Goal: Task Accomplishment & Management: Manage account settings

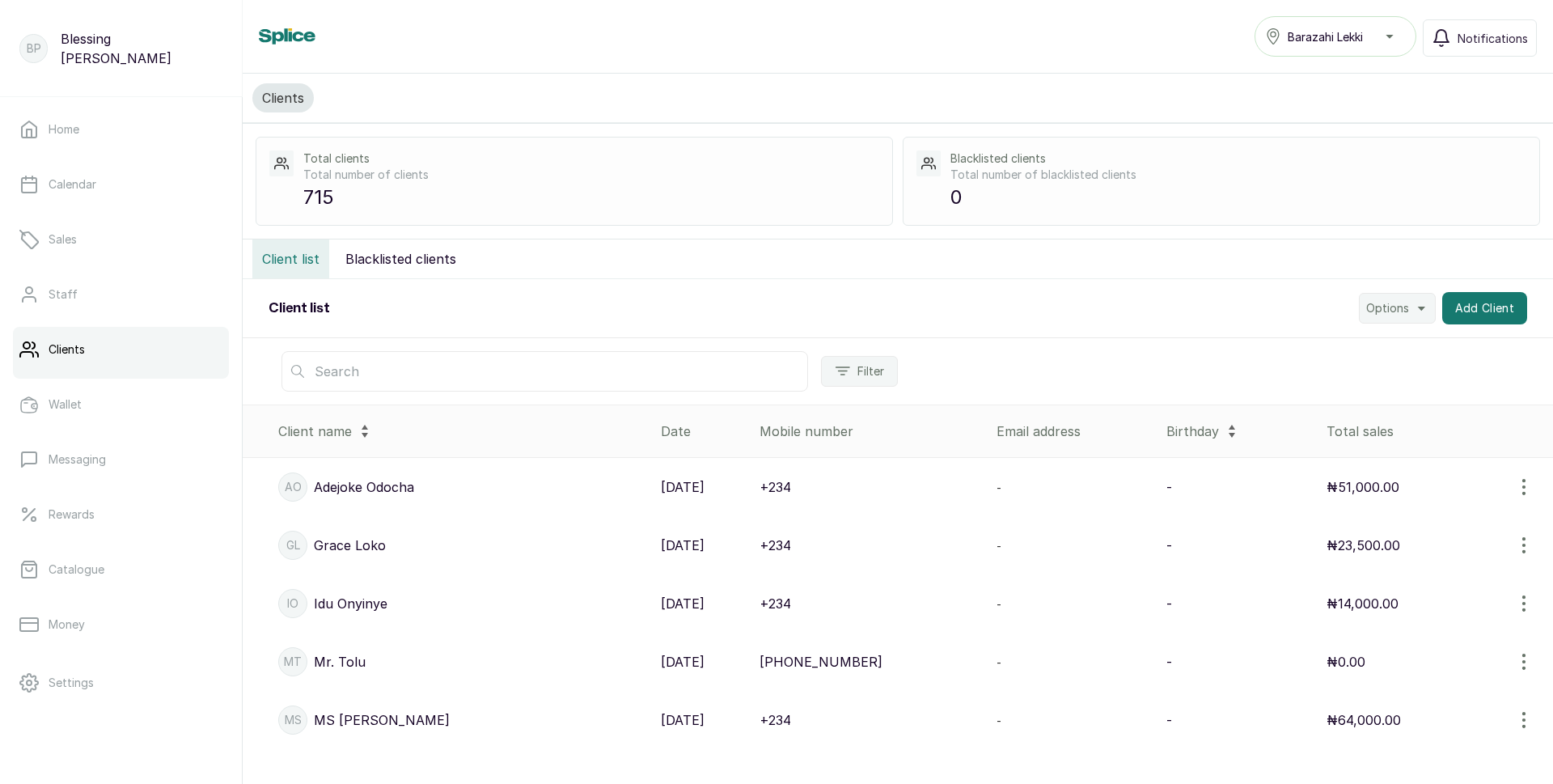
click at [359, 367] on input "text" at bounding box center [545, 371] width 527 height 41
click at [363, 373] on input "soleb" at bounding box center [545, 371] width 527 height 41
type input "s"
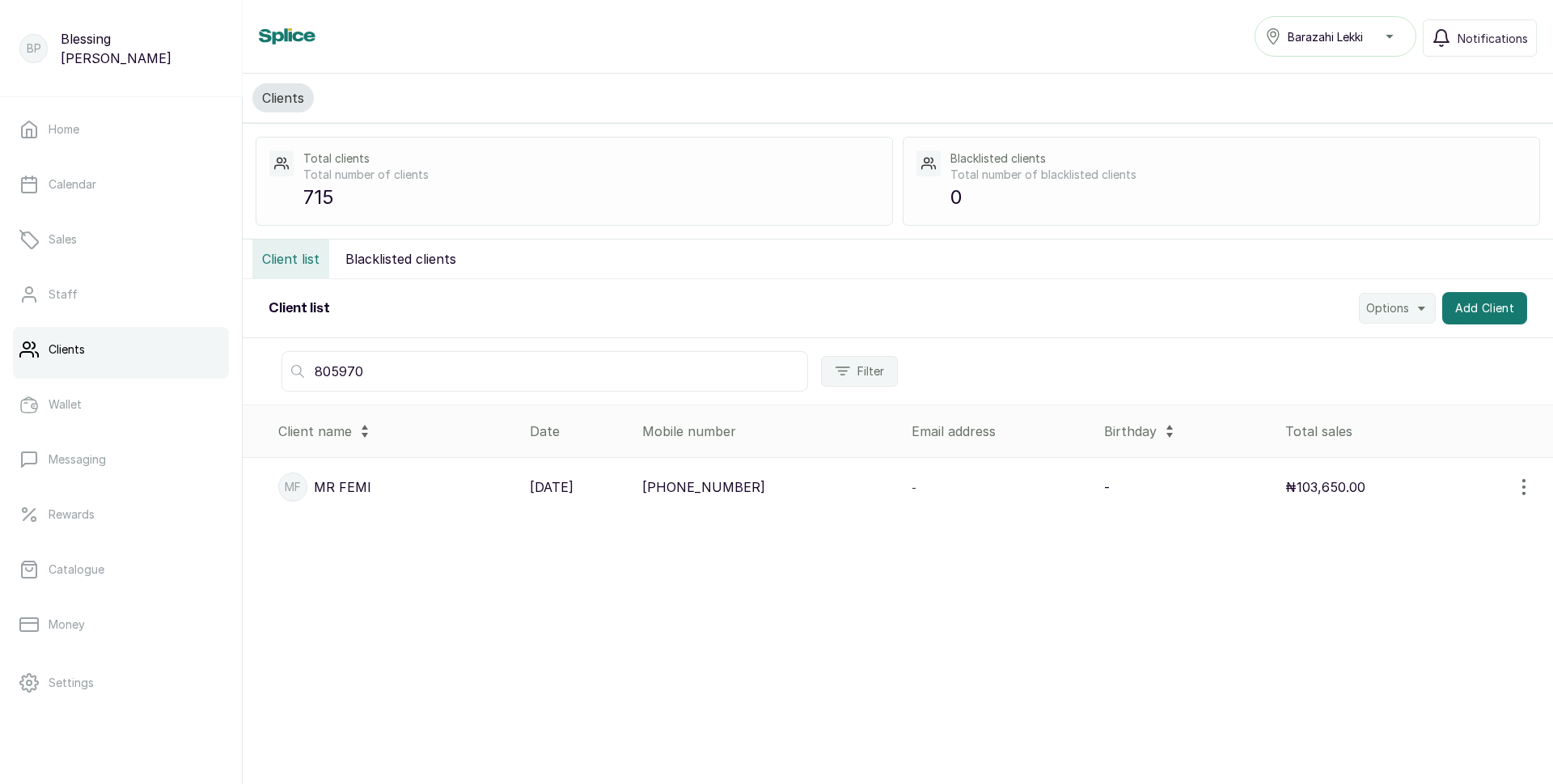
type input "805970"
click at [574, 489] on p "26 Jul, 2025" at bounding box center [551, 487] width 43 height 19
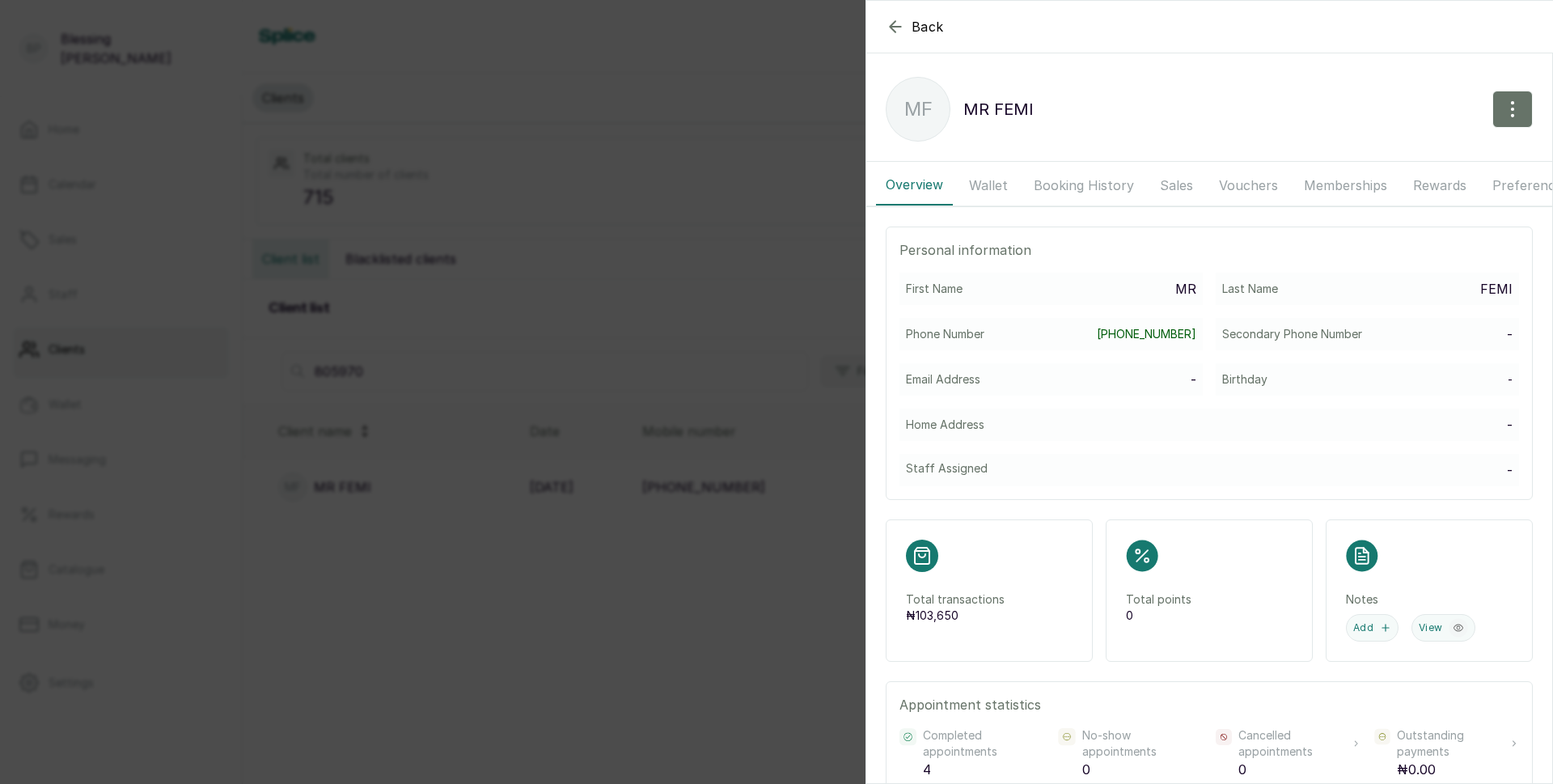
click at [999, 184] on button "Wallet" at bounding box center [988, 185] width 58 height 41
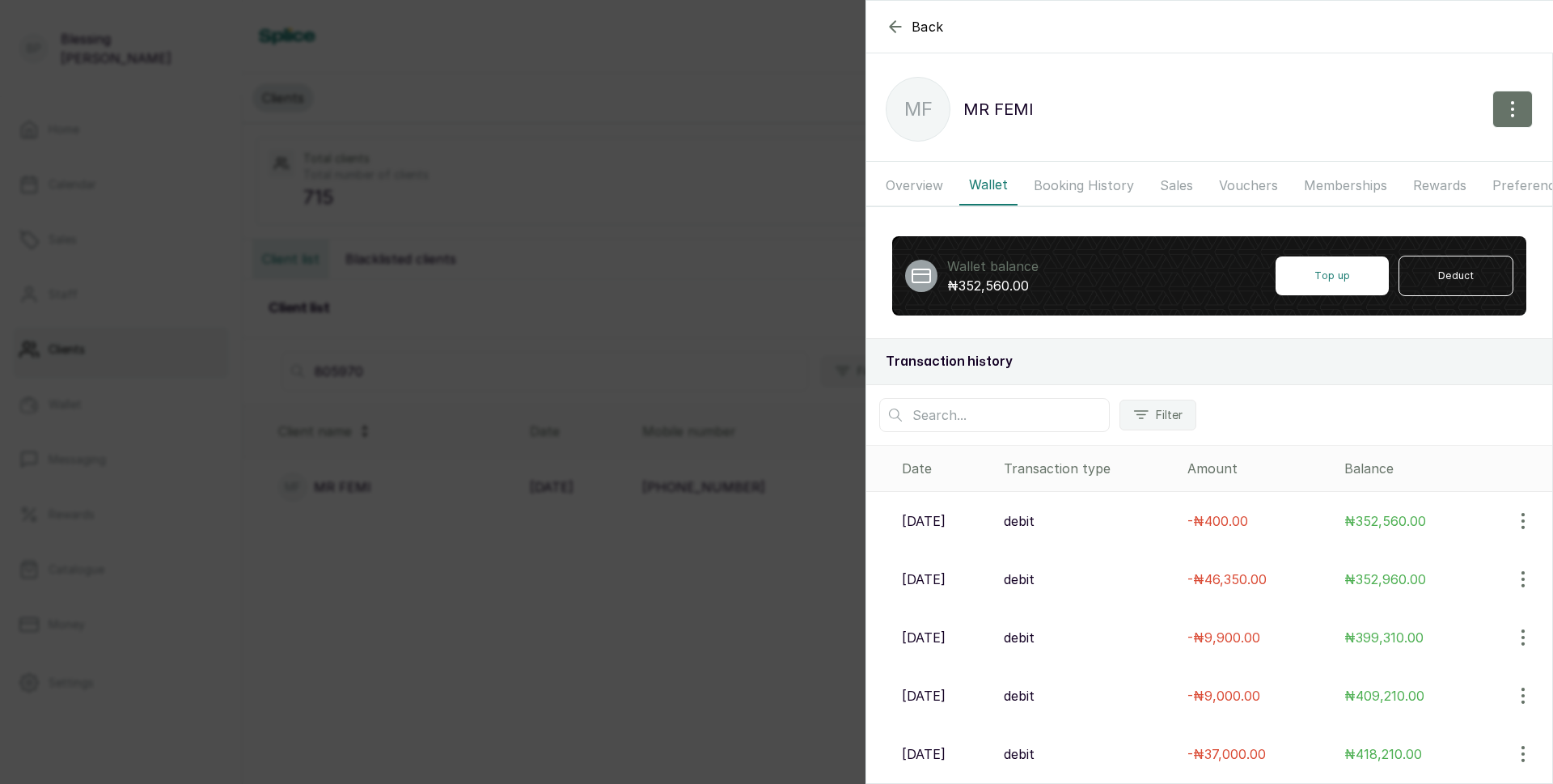
click at [1103, 183] on button "Booking History" at bounding box center [1084, 185] width 120 height 41
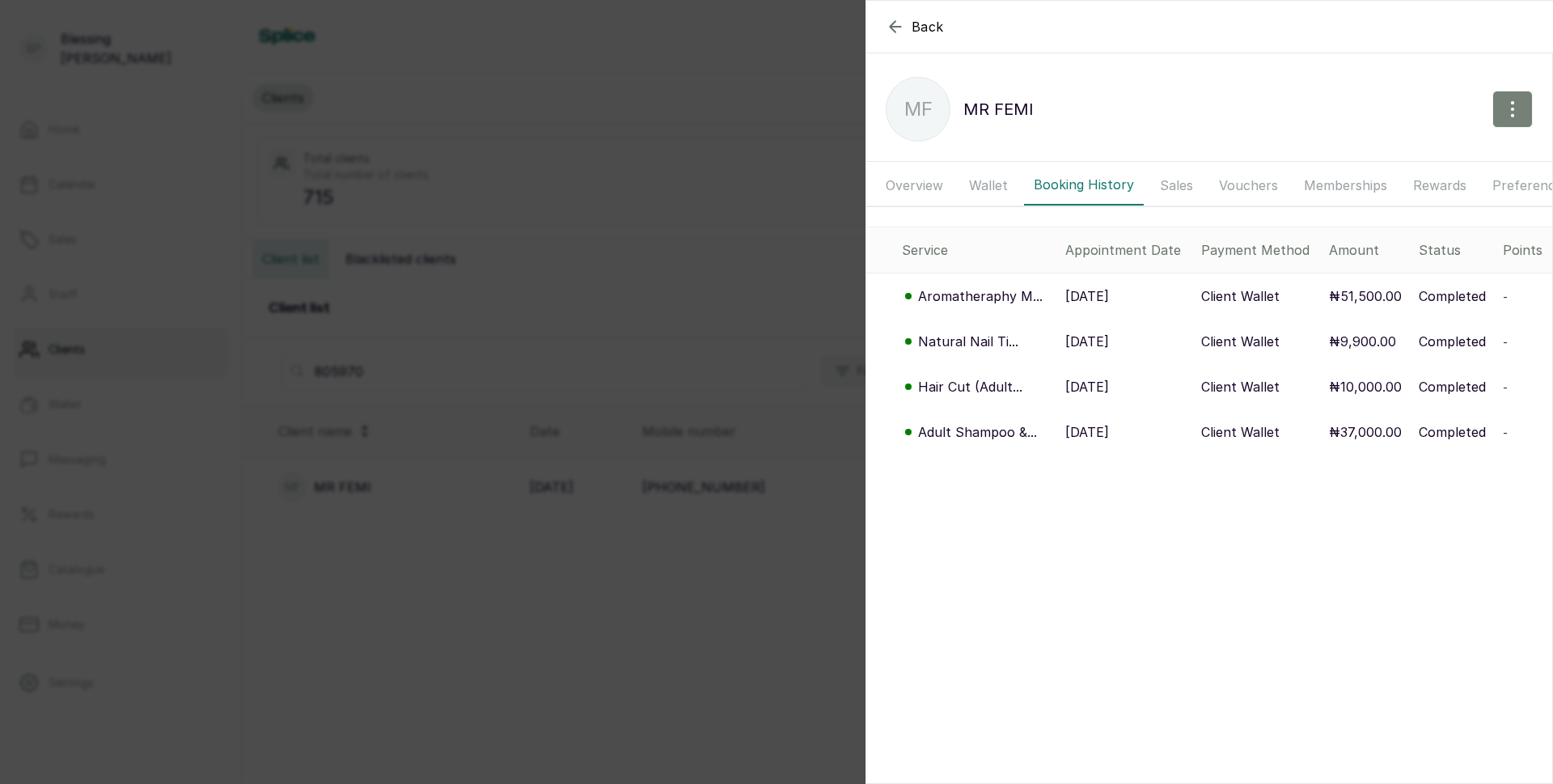
click at [1503, 111] on icon "button" at bounding box center [1512, 109] width 19 height 19
click at [1207, 122] on div "MF MR FEMI Edit Record refund Blacklist Delete" at bounding box center [1210, 109] width 686 height 65
click at [1503, 115] on icon "button" at bounding box center [1512, 109] width 19 height 19
click at [1369, 152] on span "Edit" at bounding box center [1442, 157] width 155 height 19
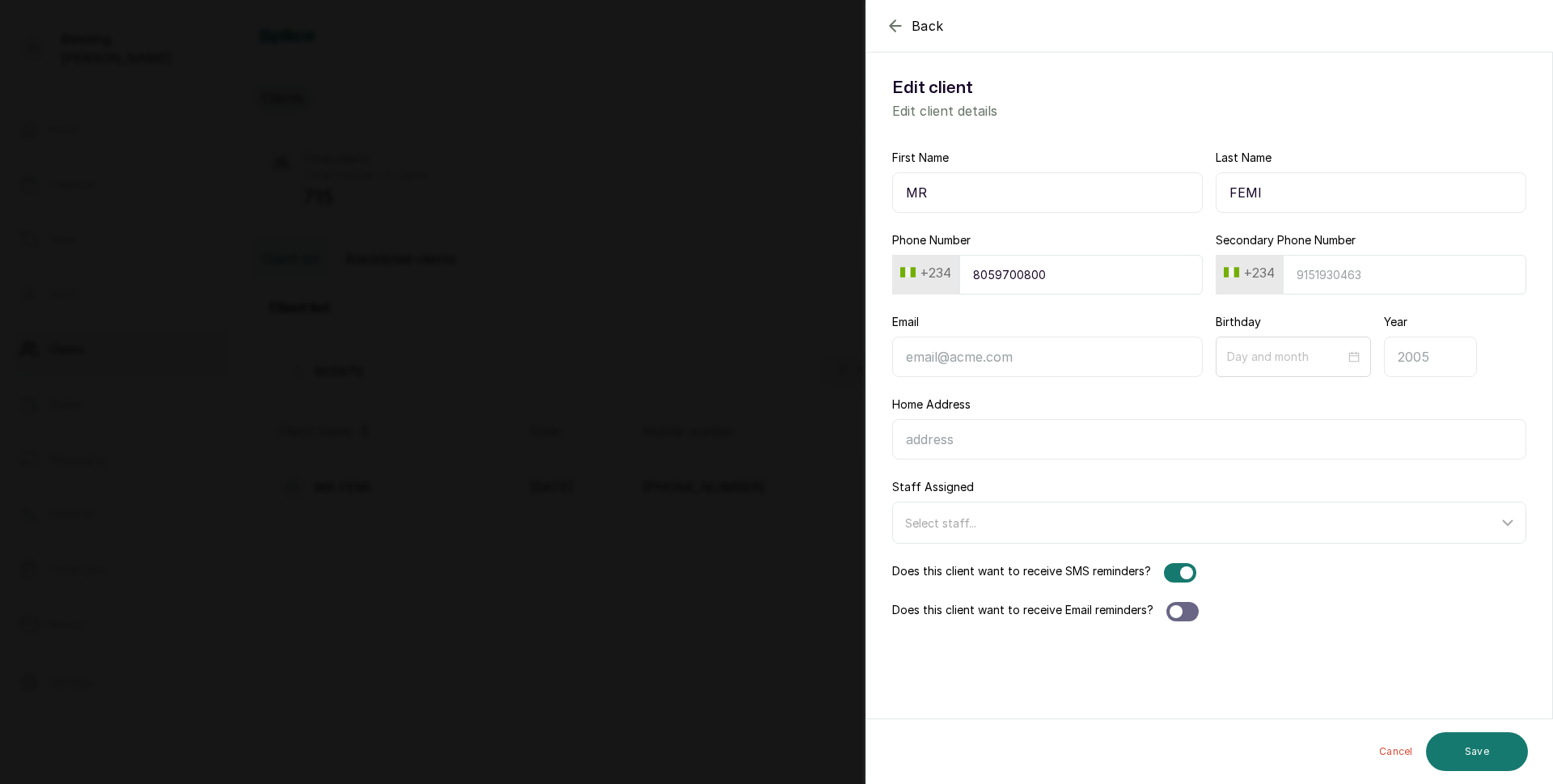
click at [1023, 188] on input "MR" at bounding box center [1048, 192] width 310 height 41
click at [929, 193] on input "MR SOLEB" at bounding box center [1048, 192] width 310 height 41
click at [961, 193] on input "SOLEB" at bounding box center [1048, 192] width 310 height 41
type input "SOLEBO"
click at [1481, 743] on button "Save" at bounding box center [1478, 751] width 102 height 39
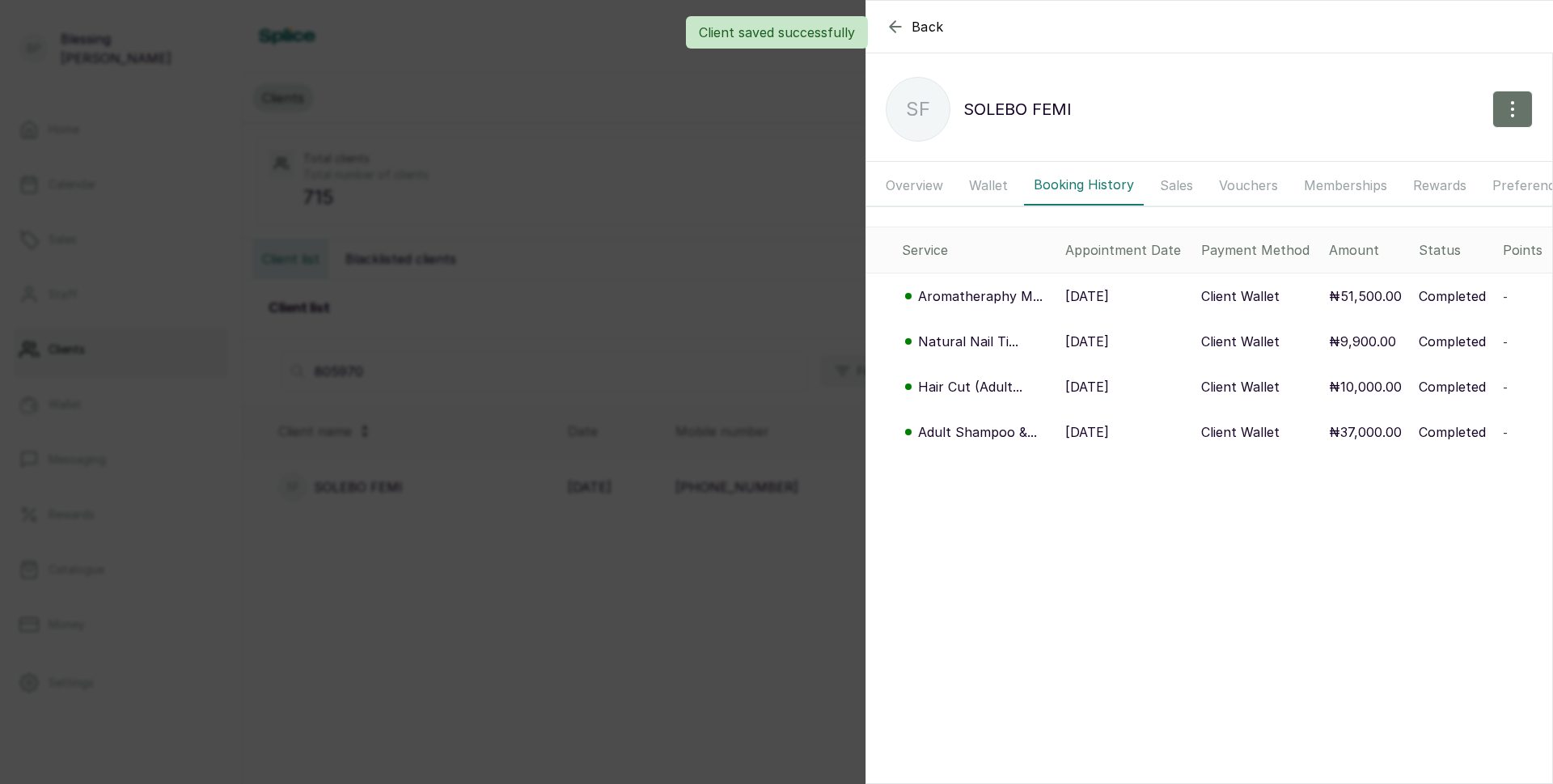
click at [893, 24] on div "Client saved successfully" at bounding box center [776, 32] width 1553 height 32
click at [897, 30] on icon "button" at bounding box center [895, 27] width 19 height 19
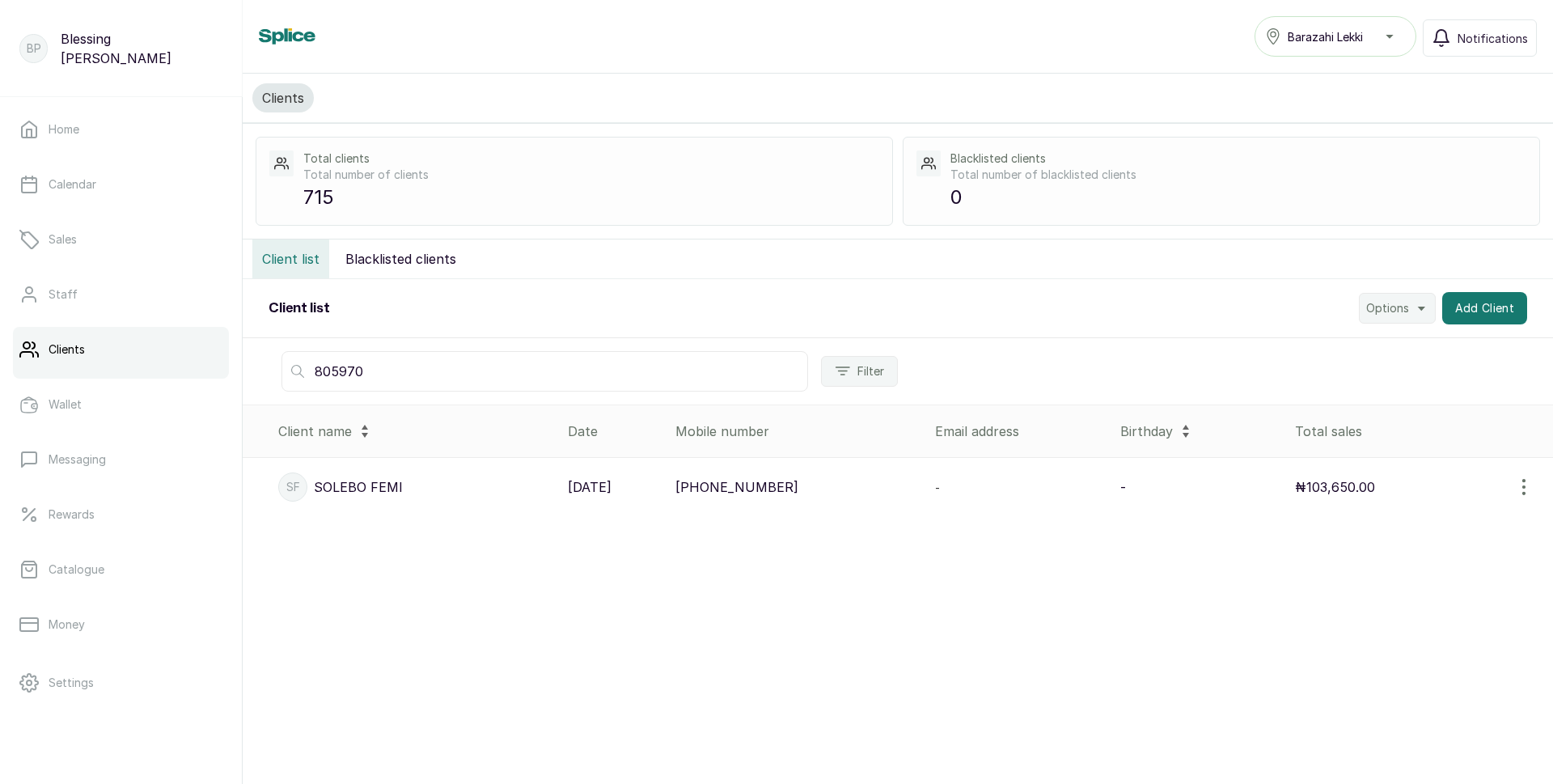
click at [479, 370] on input "805970" at bounding box center [545, 371] width 527 height 41
type input "8"
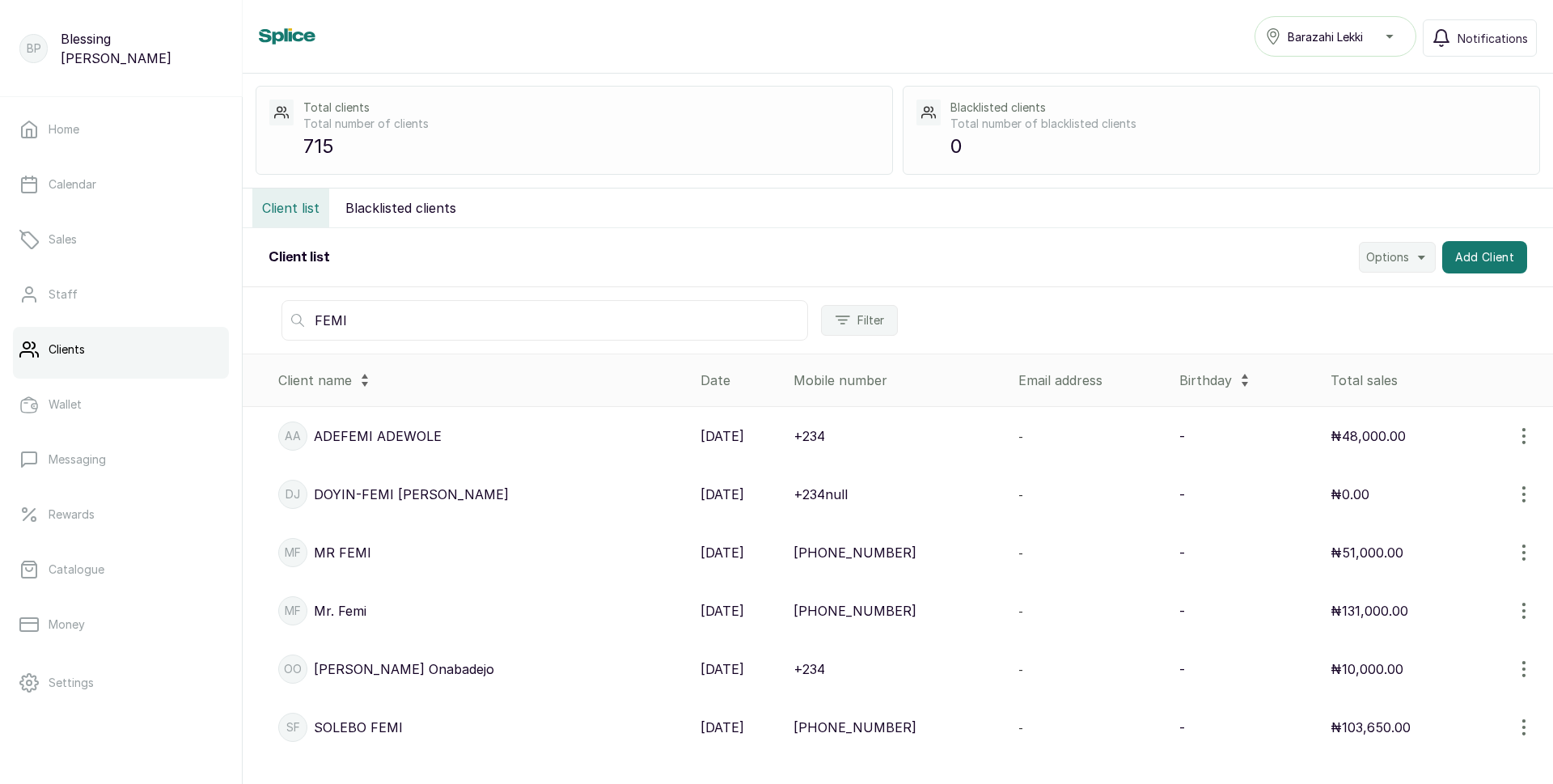
scroll to position [73, 0]
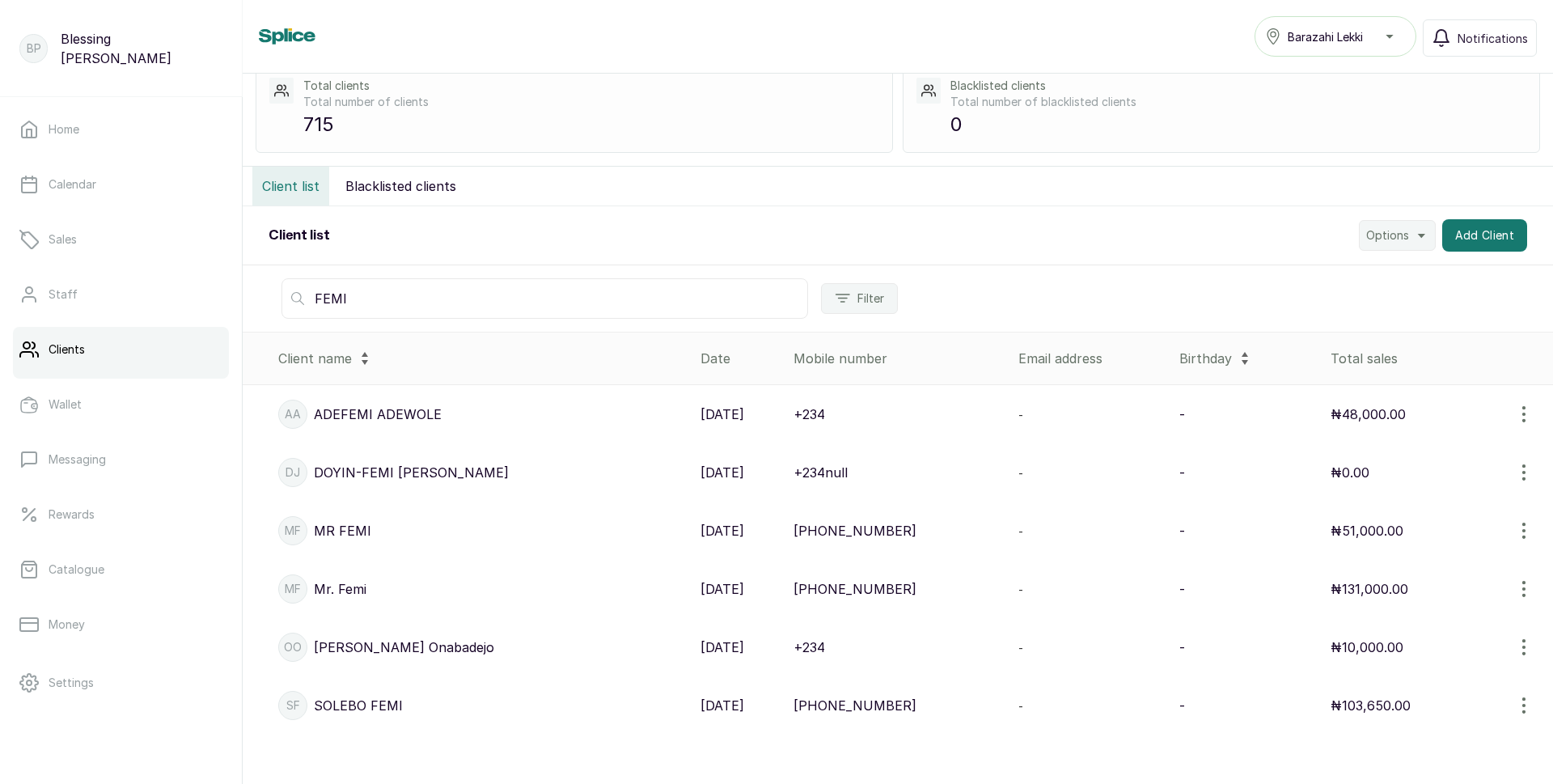
click at [378, 310] on input "FEMI" at bounding box center [545, 298] width 527 height 41
type input "F"
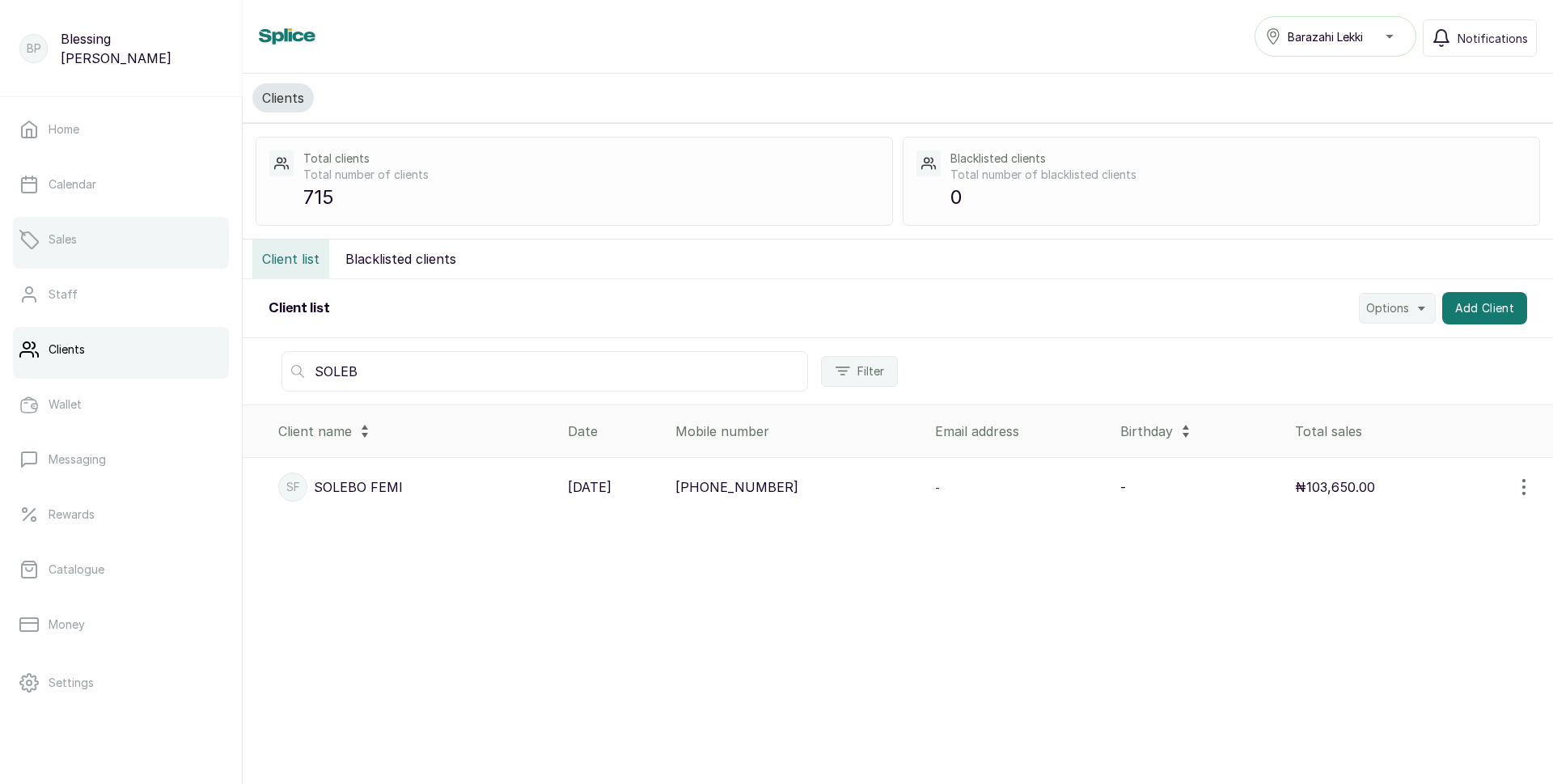
type input "SOLEB"
click at [79, 236] on link "Sales" at bounding box center [120, 239] width 216 height 45
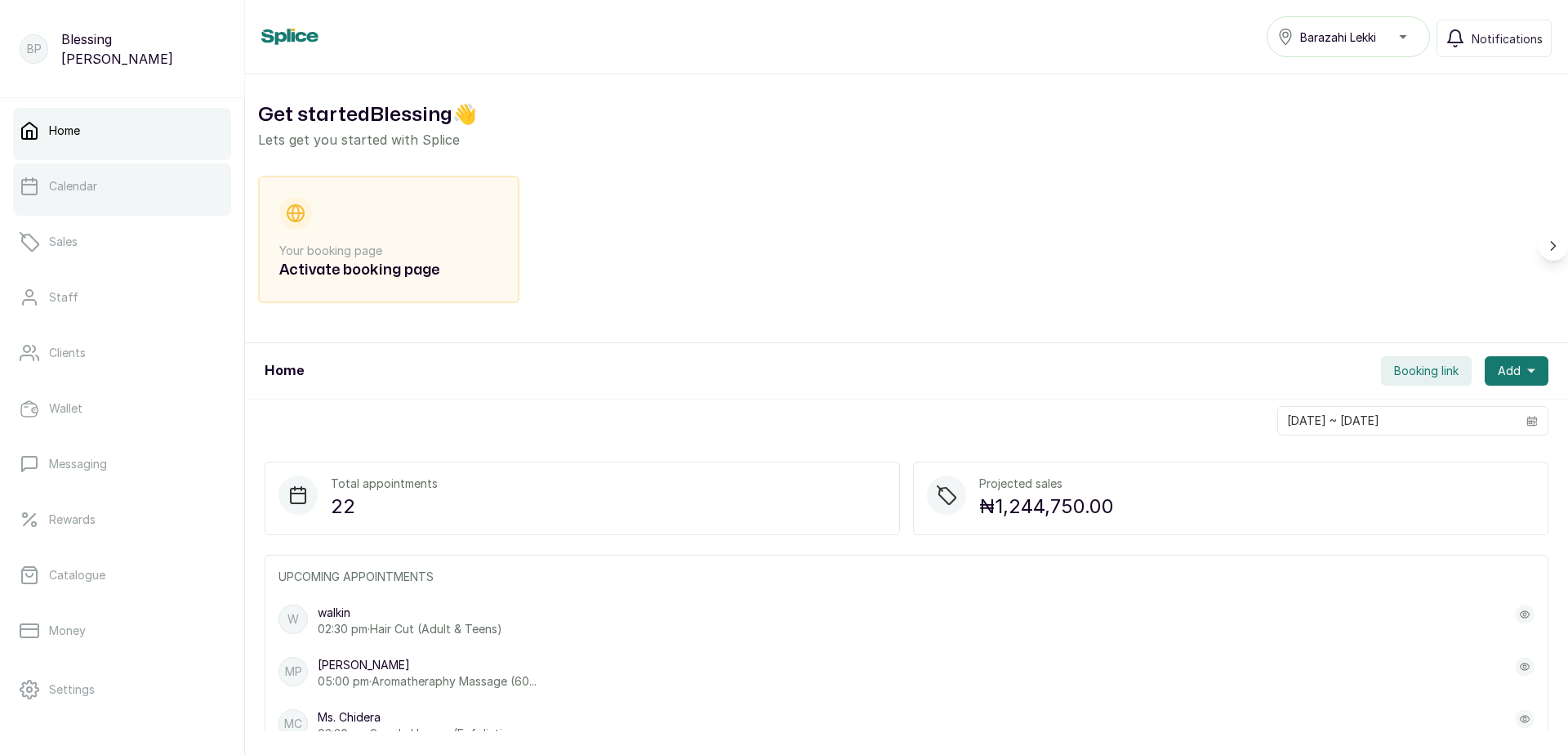
click at [88, 188] on p "Calendar" at bounding box center [73, 185] width 48 height 17
